Goal: Ask a question

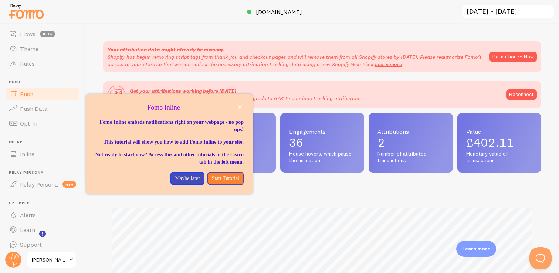
scroll to position [92, 0]
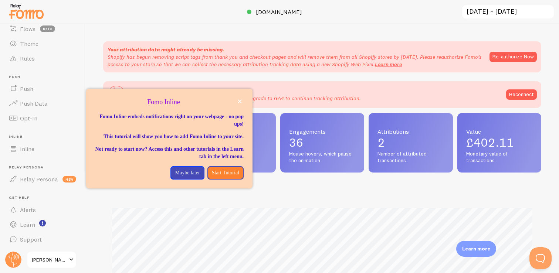
click at [38, 256] on span "[PERSON_NAME]" at bounding box center [49, 259] width 35 height 9
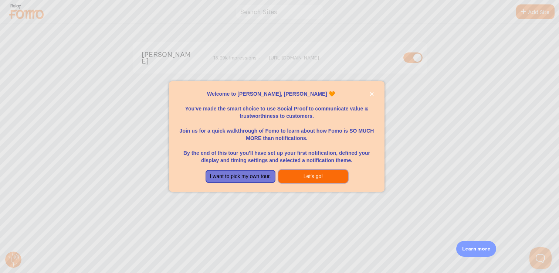
click at [312, 173] on button "Let's go!" at bounding box center [313, 176] width 70 height 13
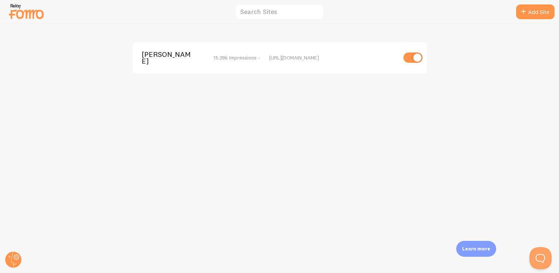
click at [245, 56] on span "15.29k Impressions -" at bounding box center [236, 57] width 47 height 7
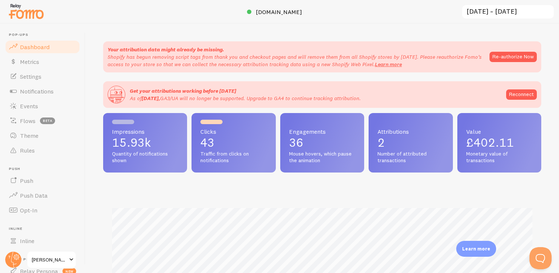
scroll to position [194, 438]
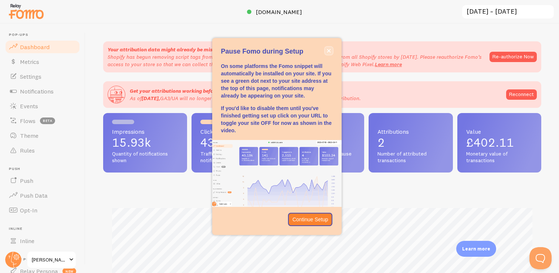
click at [331, 51] on button "close," at bounding box center [329, 51] width 8 height 8
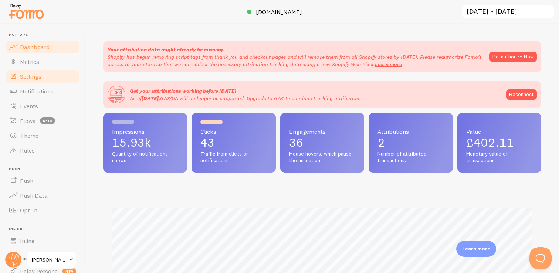
click at [27, 77] on span "Settings" at bounding box center [30, 76] width 21 height 7
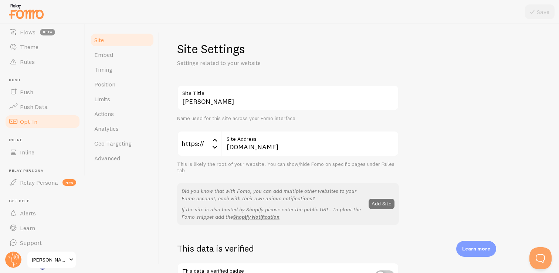
scroll to position [92, 0]
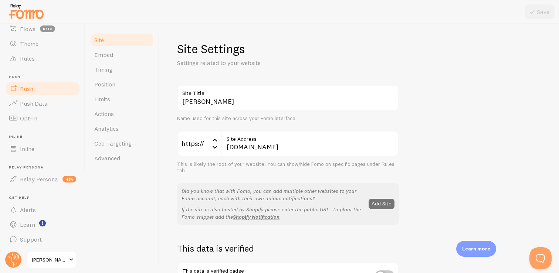
click at [33, 93] on link "Push" at bounding box center [42, 88] width 76 height 15
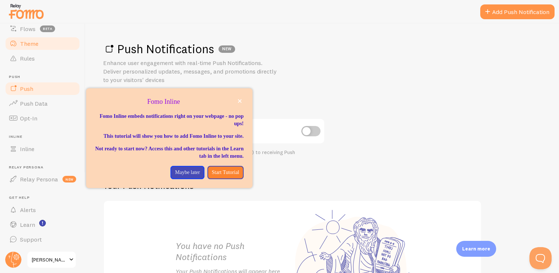
click at [30, 47] on span "Theme" at bounding box center [29, 43] width 18 height 7
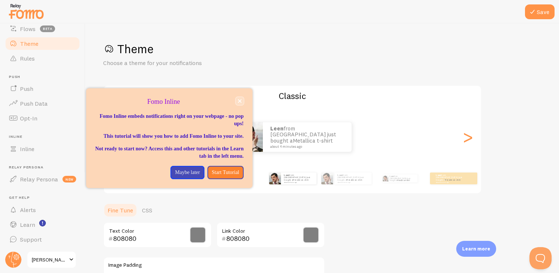
click at [239, 100] on icon "close," at bounding box center [240, 101] width 4 height 4
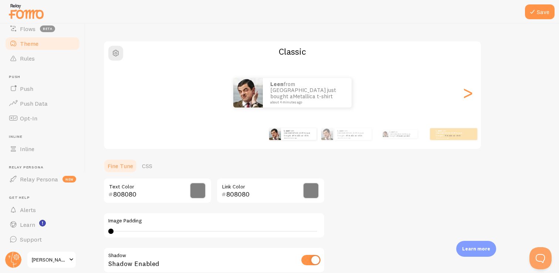
scroll to position [128, 0]
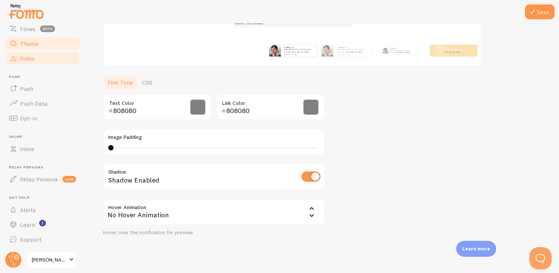
click at [43, 64] on link "Rules" at bounding box center [42, 58] width 76 height 15
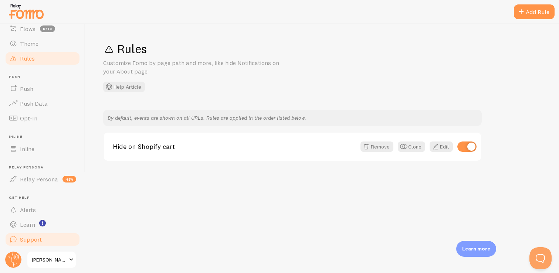
click at [42, 238] on link "Support" at bounding box center [42, 239] width 76 height 15
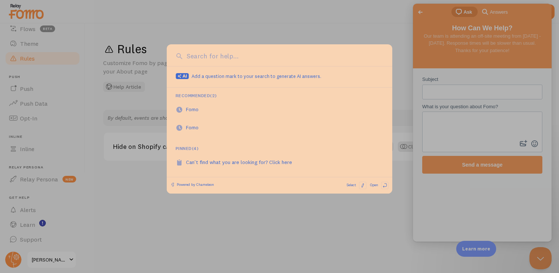
click at [28, 207] on div at bounding box center [279, 136] width 559 height 273
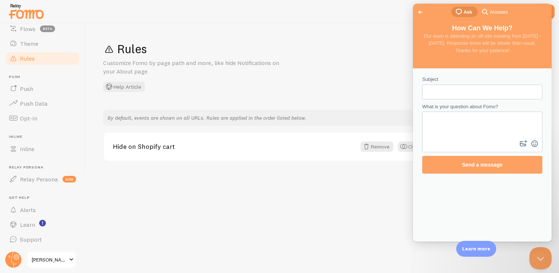
click at [441, 94] on input "Subject" at bounding box center [482, 91] width 108 height 13
type input "usage fees"
click at [519, 144] on button "image-plus" at bounding box center [523, 144] width 11 height 12
type input "C:\fakepath\Screenshot [DATE] 11.31.32 AM.png"
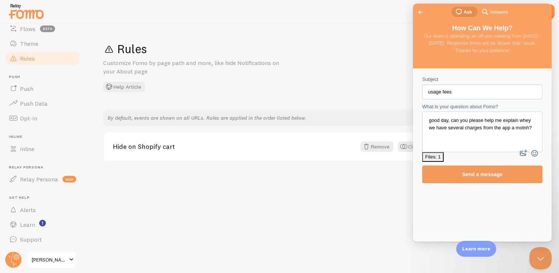
type textarea "good day, can you please help me explain whey we have several charges from the …"
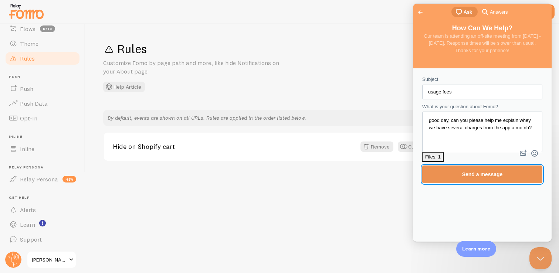
click at [471, 166] on span "Send a message" at bounding box center [482, 174] width 104 height 17
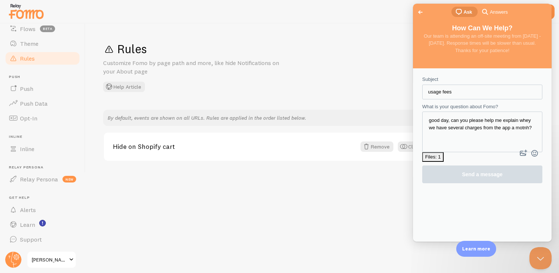
click at [240, 171] on div "Rules Customize Fomo by page path and more, like hide Notifications on your Abo…" at bounding box center [321, 148] width 473 height 249
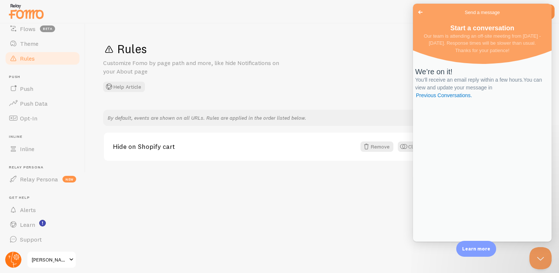
click at [14, 255] on icon at bounding box center [17, 257] width 6 height 6
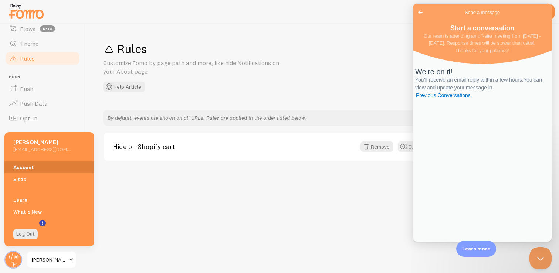
click at [21, 168] on link "Account" at bounding box center [49, 167] width 90 height 12
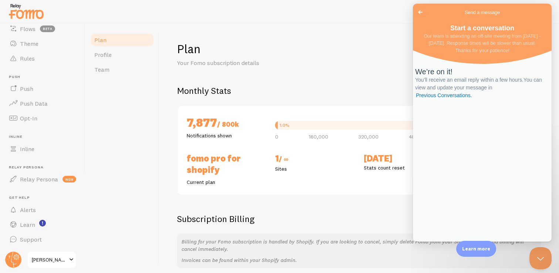
click at [422, 9] on span "Go back" at bounding box center [420, 12] width 9 height 9
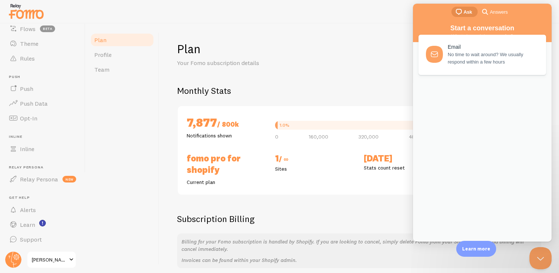
click at [352, 44] on h1 "Plan" at bounding box center [359, 48] width 364 height 15
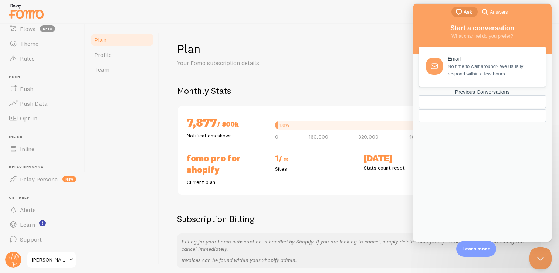
click at [292, 86] on h2 "Monthly Stats" at bounding box center [359, 90] width 364 height 11
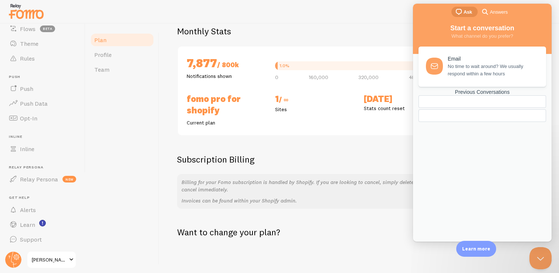
click at [490, 14] on span "Answers" at bounding box center [499, 11] width 18 height 7
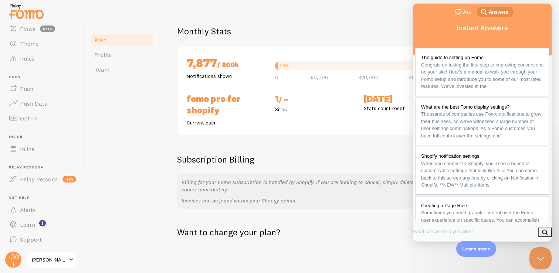
click at [467, 11] on span "Ask" at bounding box center [467, 11] width 8 height 7
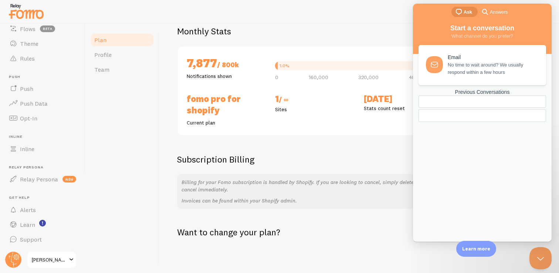
click at [454, 76] on link "Email No time to wait around? We usually respond within a few hours" at bounding box center [481, 65] width 127 height 40
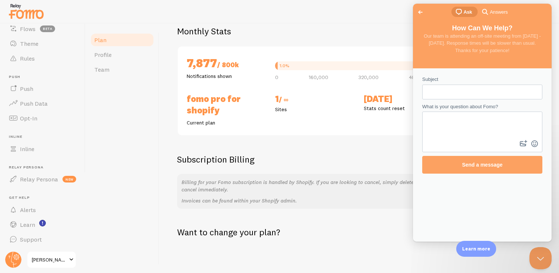
click at [419, 10] on span "Go back" at bounding box center [420, 12] width 9 height 9
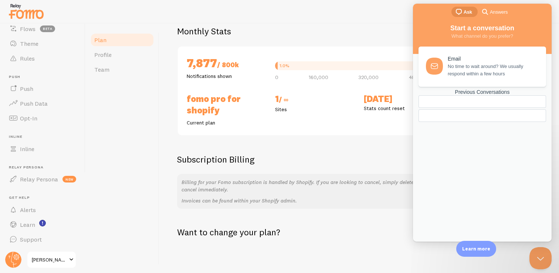
click at [396, 166] on div "Subscription Billing Billing for your Fomo subscription is handled by Shopify. …" at bounding box center [359, 181] width 364 height 55
click at [537, 256] on button "Close Beacon popover" at bounding box center [539, 257] width 22 height 22
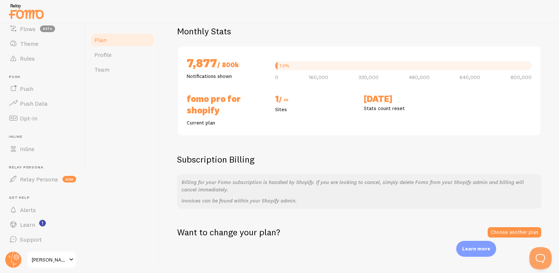
click at [237, 235] on h2 "Want to change your plan?" at bounding box center [228, 231] width 103 height 11
click at [511, 234] on link "Choose another plan" at bounding box center [514, 232] width 54 height 10
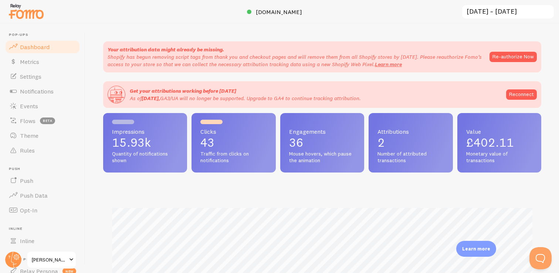
scroll to position [194, 438]
